Goal: Information Seeking & Learning: Check status

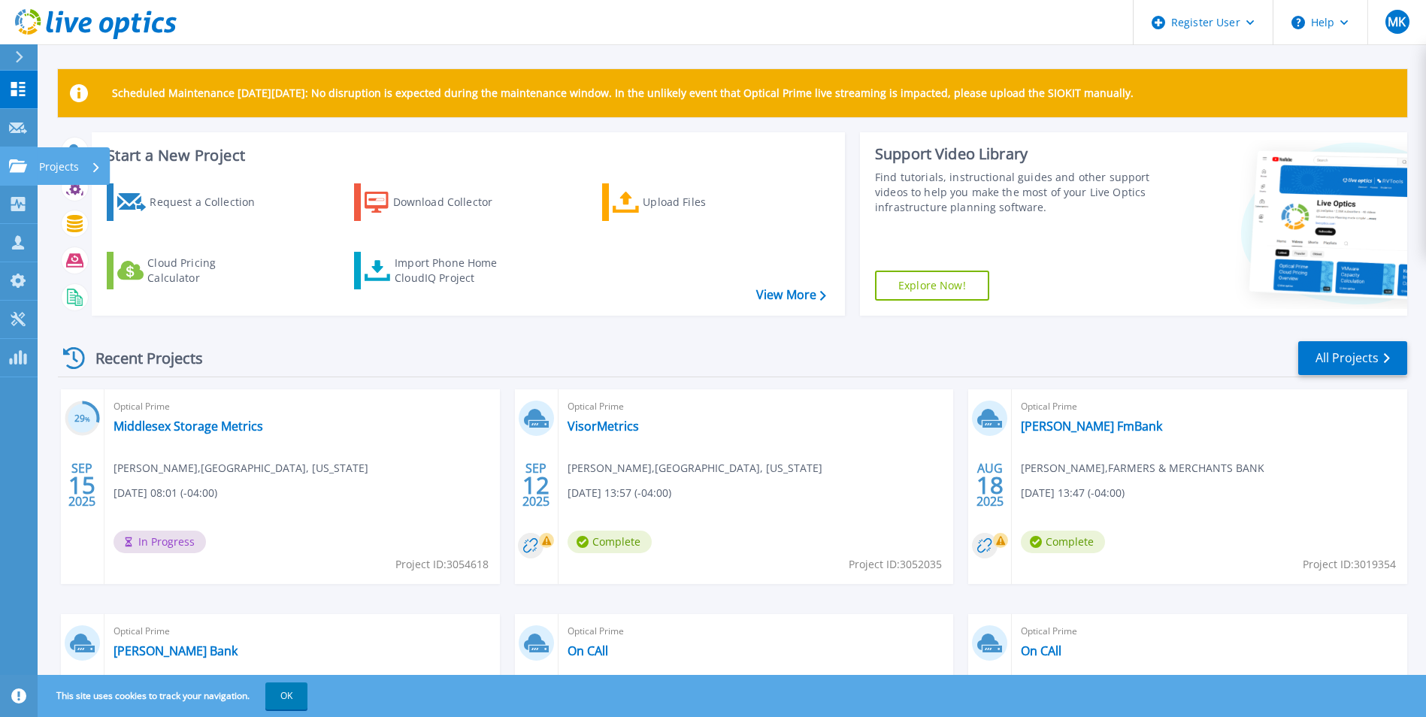
click at [29, 171] on link "Projects Projects" at bounding box center [19, 166] width 38 height 38
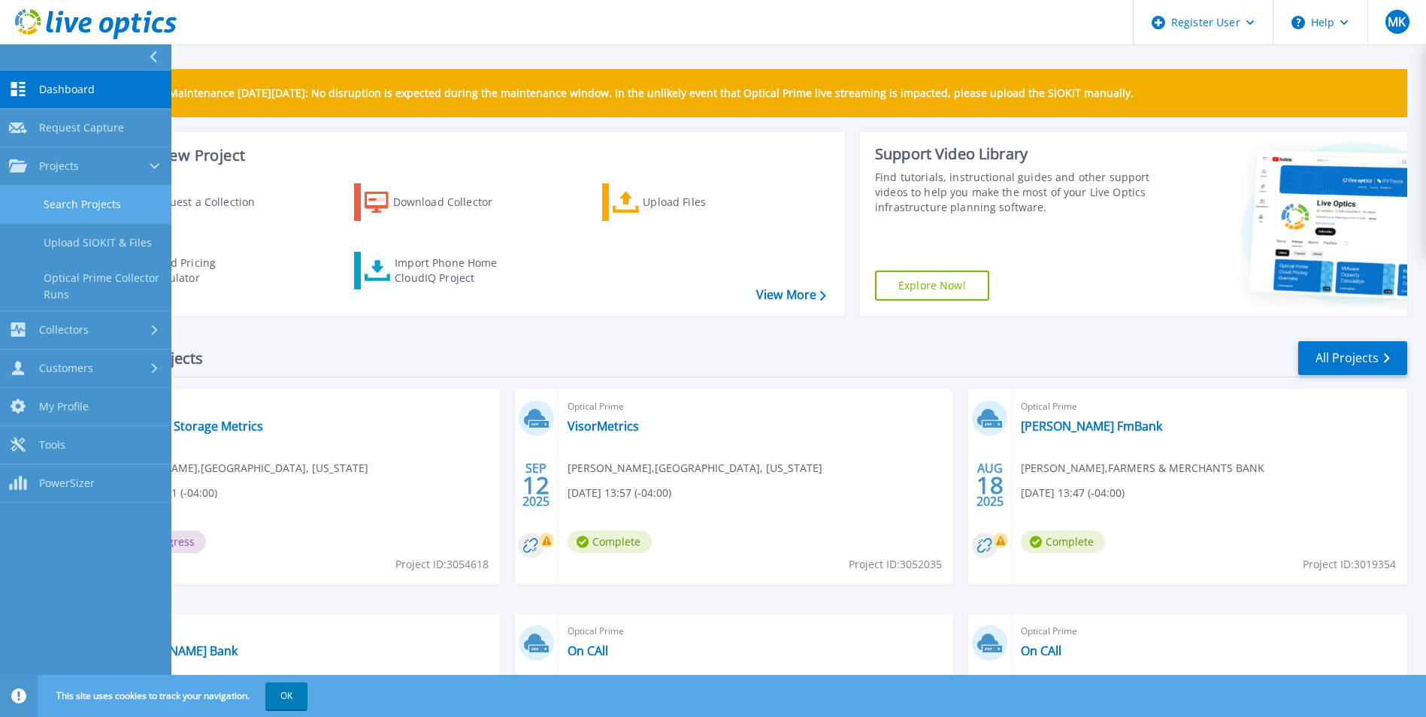
click at [51, 204] on link "Search Projects" at bounding box center [85, 205] width 171 height 38
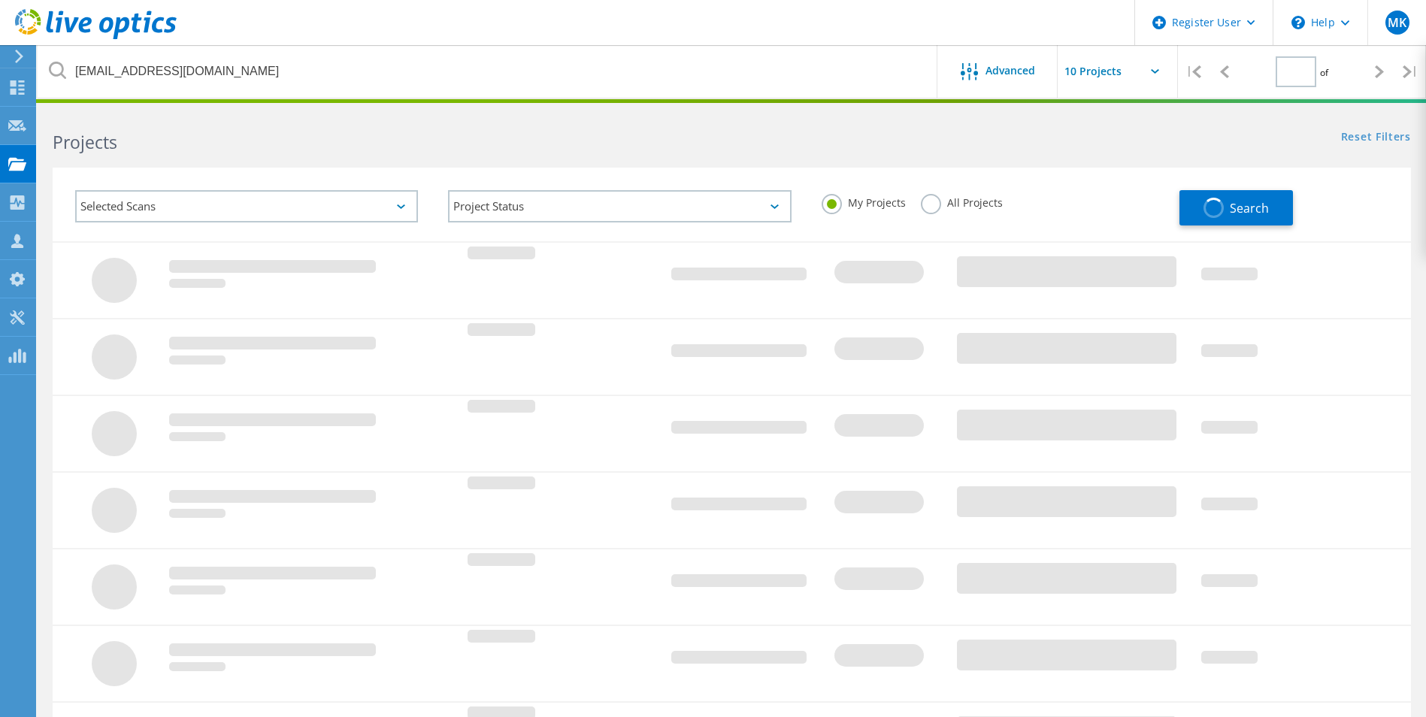
type input "1"
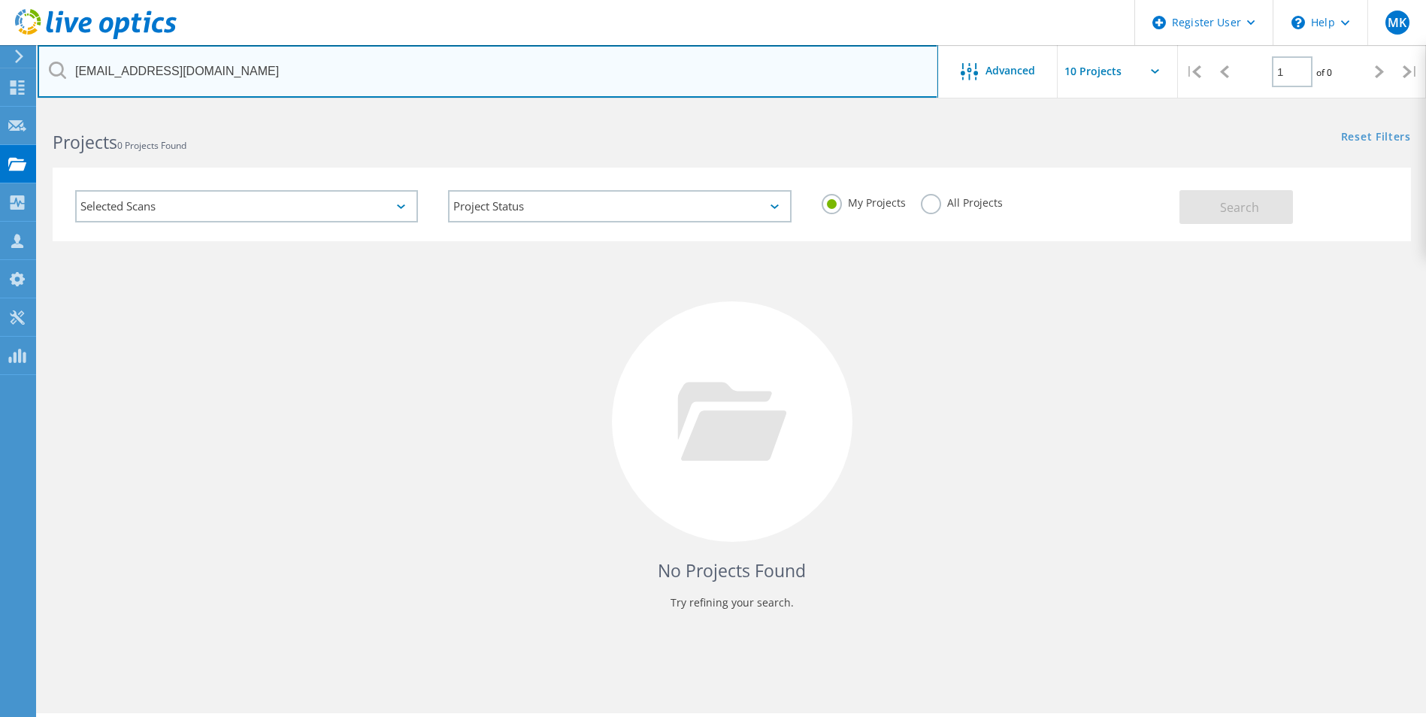
click at [222, 77] on input "rheadley@co.northumberland.va.us" at bounding box center [488, 71] width 901 height 53
paste input "ctrader@richmond-county.k12"
type input "ctrader@richmond-county.k12.va.us"
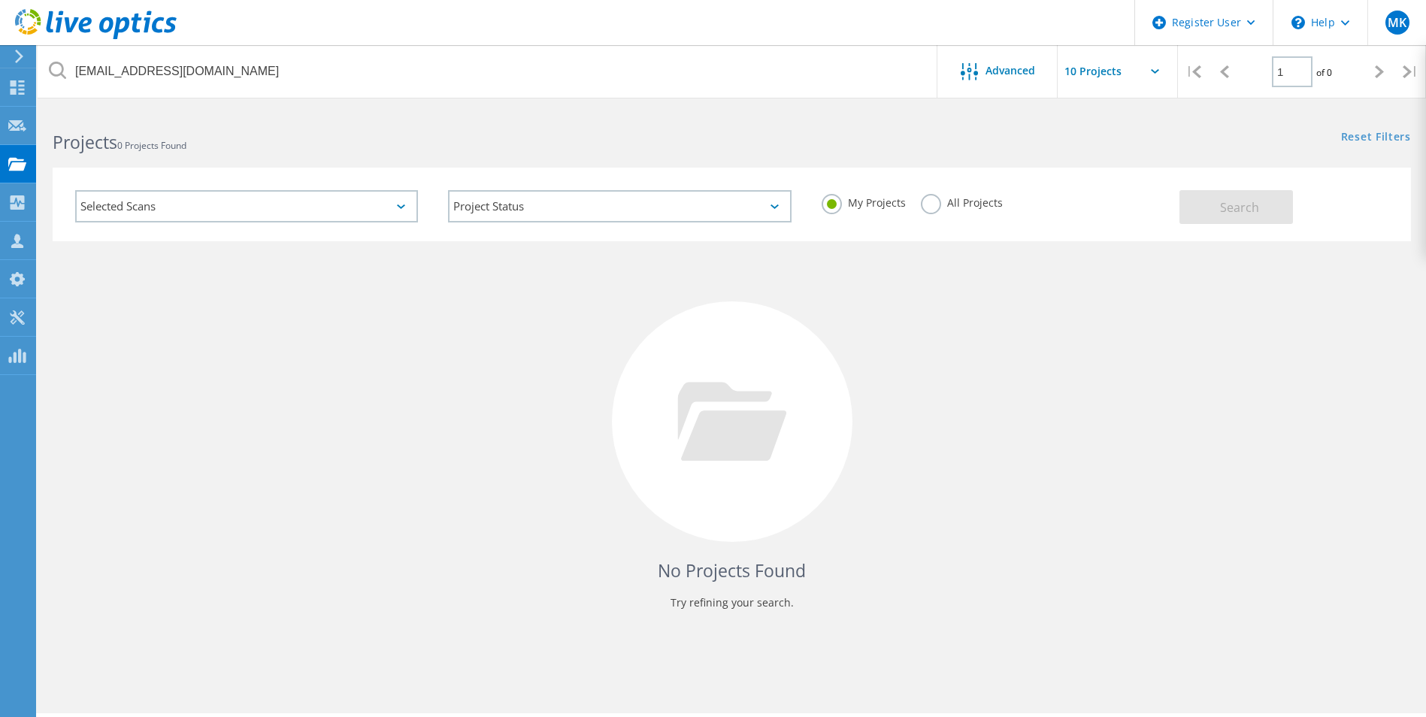
click at [923, 200] on label "All Projects" at bounding box center [962, 201] width 82 height 14
click at [0, 0] on input "All Projects" at bounding box center [0, 0] width 0 height 0
click at [1233, 200] on span "Search" at bounding box center [1239, 207] width 39 height 17
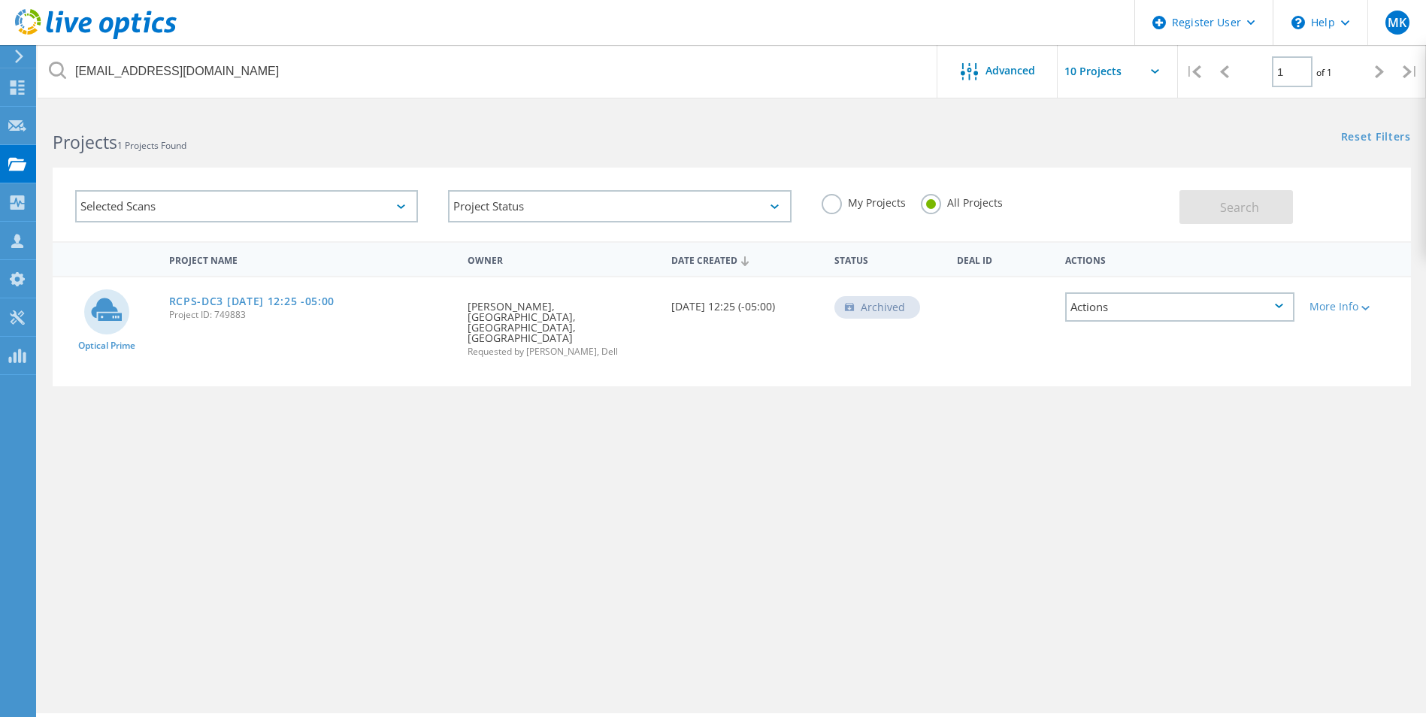
click at [843, 203] on label "My Projects" at bounding box center [864, 201] width 84 height 14
click at [0, 0] on input "My Projects" at bounding box center [0, 0] width 0 height 0
click at [1251, 188] on div "Search" at bounding box center [1292, 199] width 224 height 49
click at [1247, 189] on div "Search" at bounding box center [1292, 199] width 224 height 49
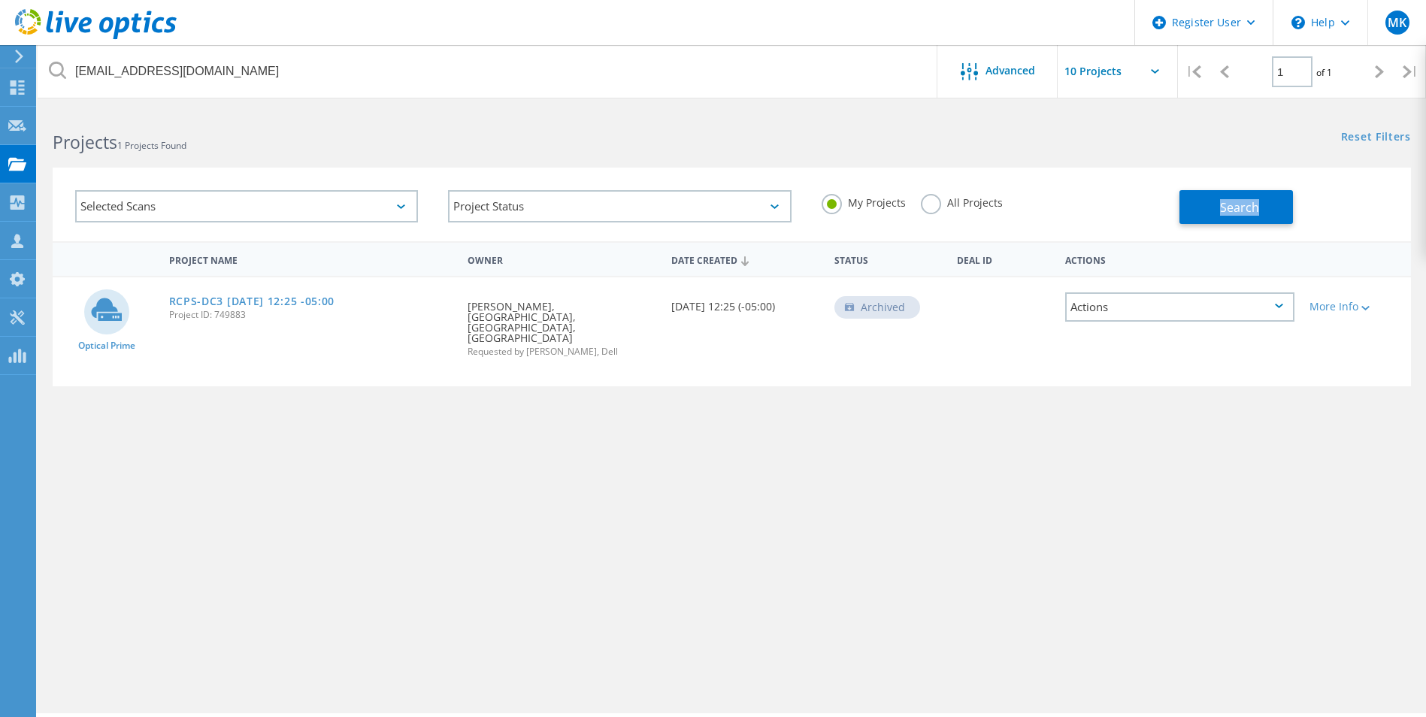
click at [1244, 189] on div "Search" at bounding box center [1292, 199] width 224 height 49
click at [1239, 191] on button "Search" at bounding box center [1237, 207] width 114 height 34
